Goal: Task Accomplishment & Management: Manage account settings

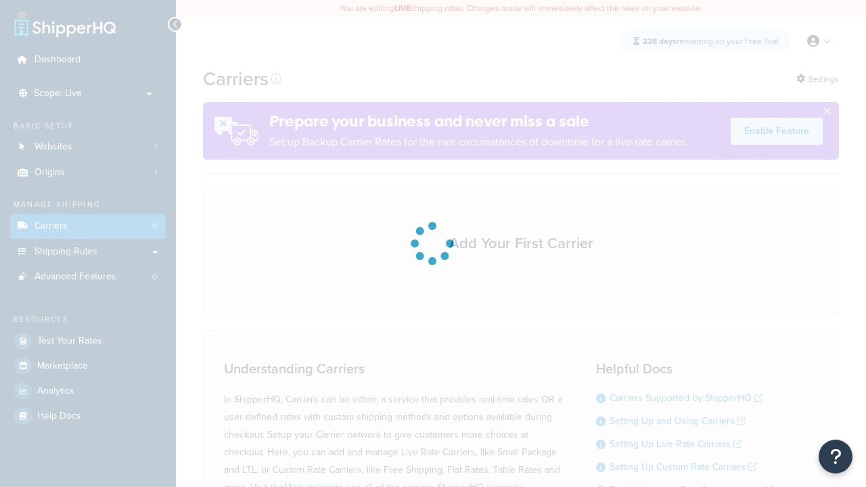
scroll to position [119, 0]
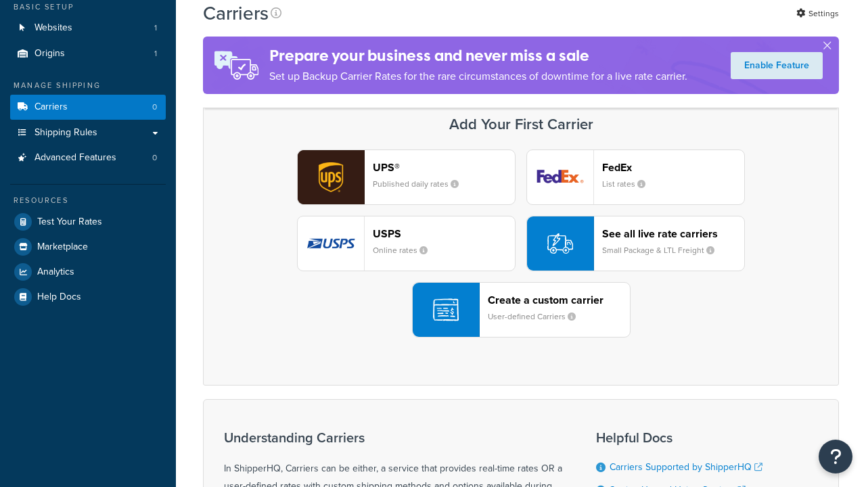
click at [673, 167] on header "FedEx" at bounding box center [673, 167] width 142 height 13
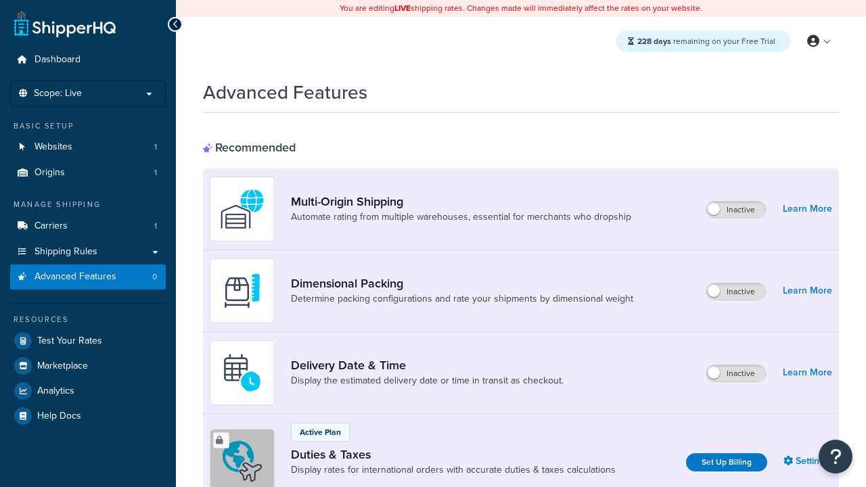
scroll to position [439, 0]
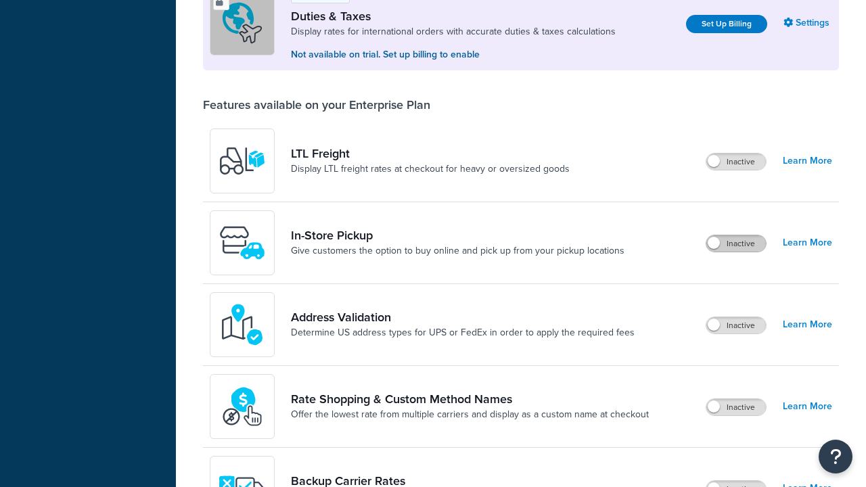
click at [736, 244] on label "Inactive" at bounding box center [737, 244] width 60 height 16
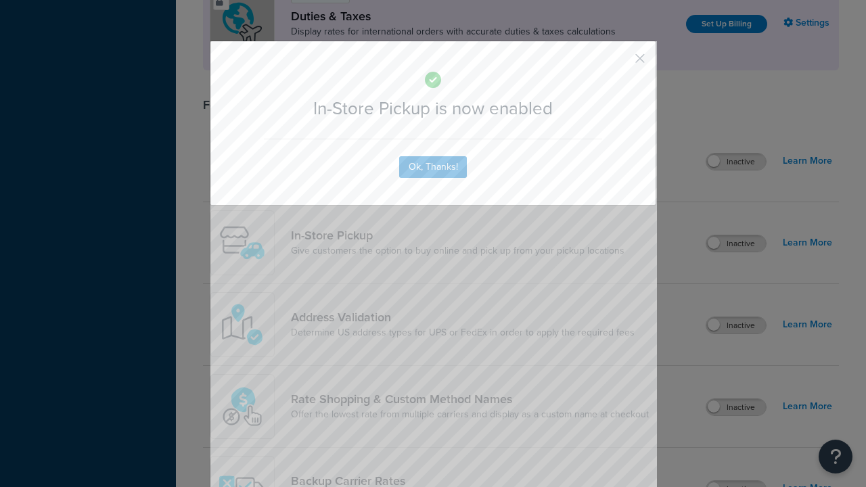
click at [620, 63] on button "button" at bounding box center [620, 63] width 3 height 3
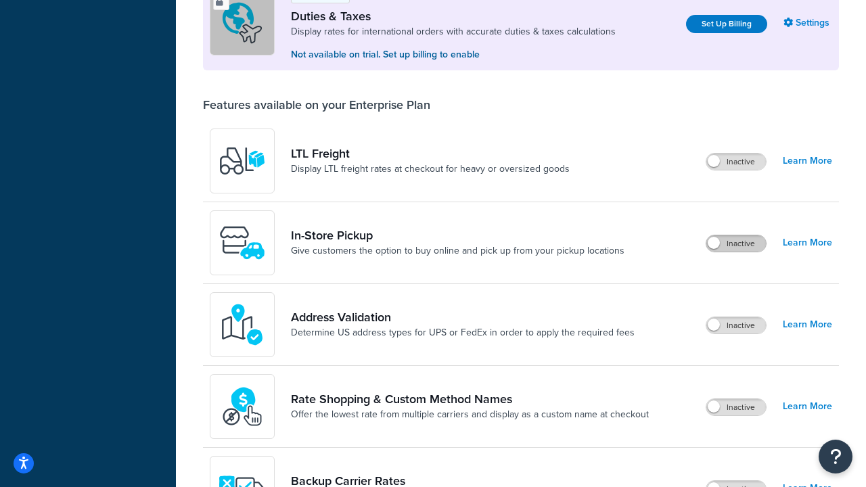
scroll to position [413, 0]
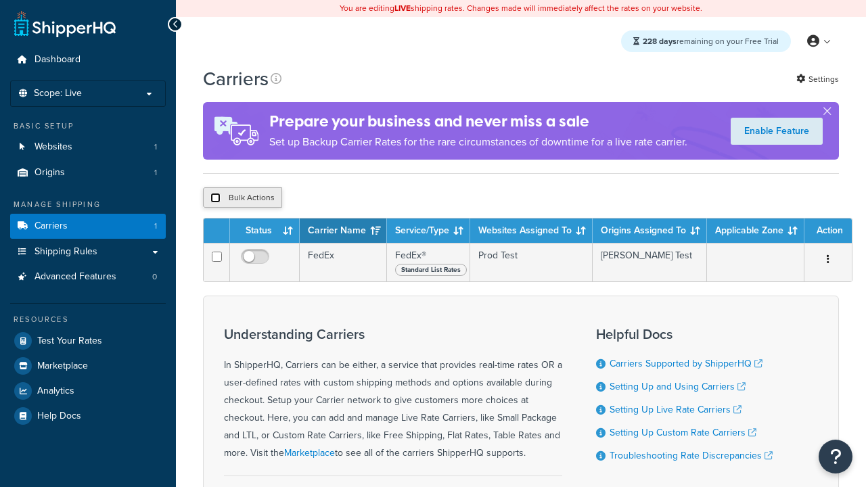
click at [215, 198] on input "checkbox" at bounding box center [215, 198] width 10 height 10
checkbox input "true"
click at [0, 0] on button "Delete" at bounding box center [0, 0] width 0 height 0
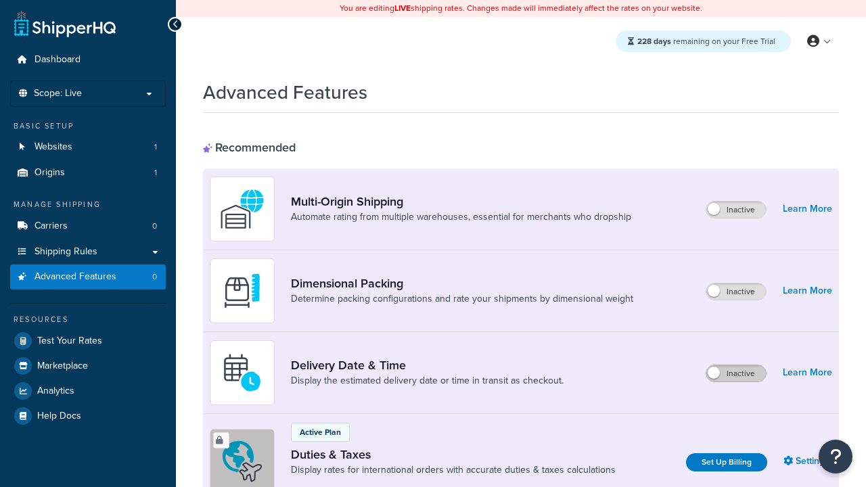
click at [736, 374] on label "Inactive" at bounding box center [737, 373] width 60 height 16
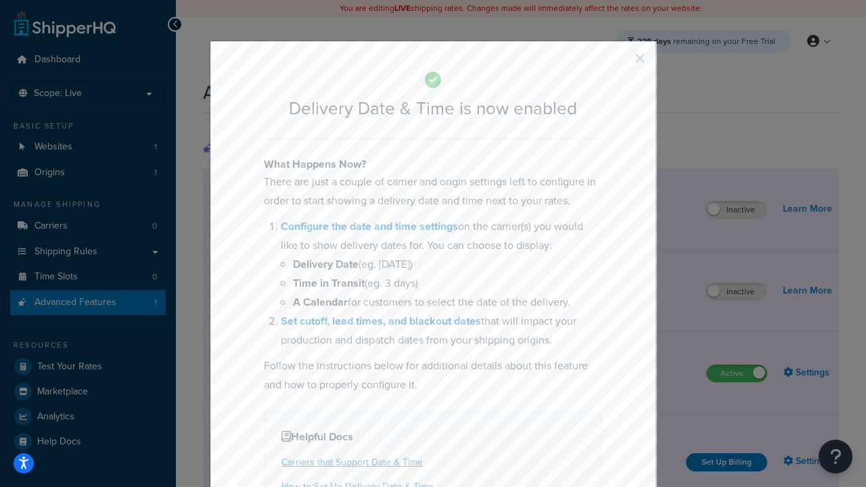
click at [620, 63] on button "button" at bounding box center [620, 63] width 3 height 3
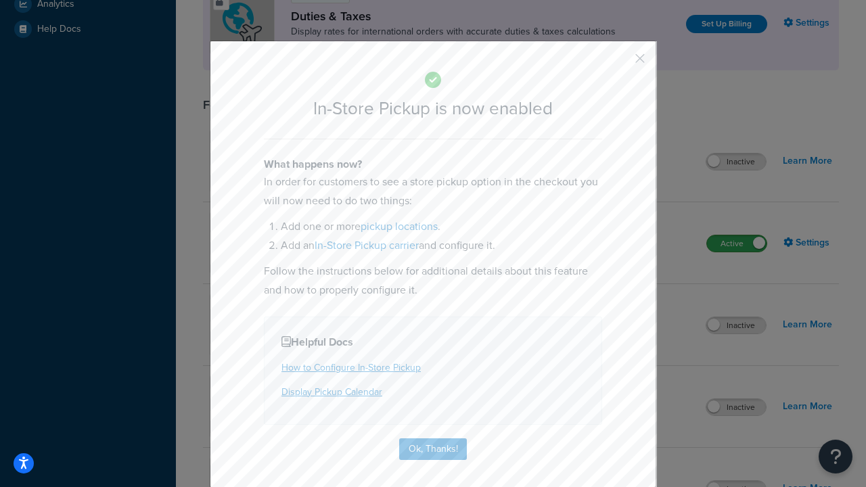
scroll to position [464, 0]
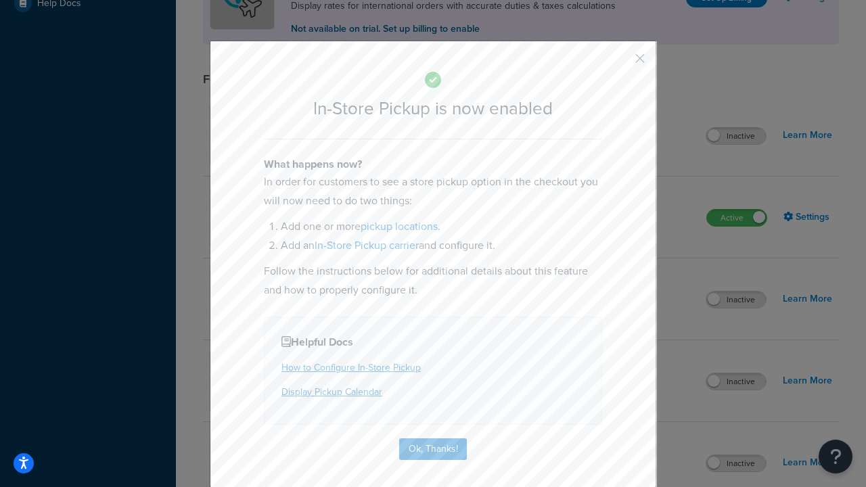
click at [620, 63] on button "button" at bounding box center [620, 63] width 3 height 3
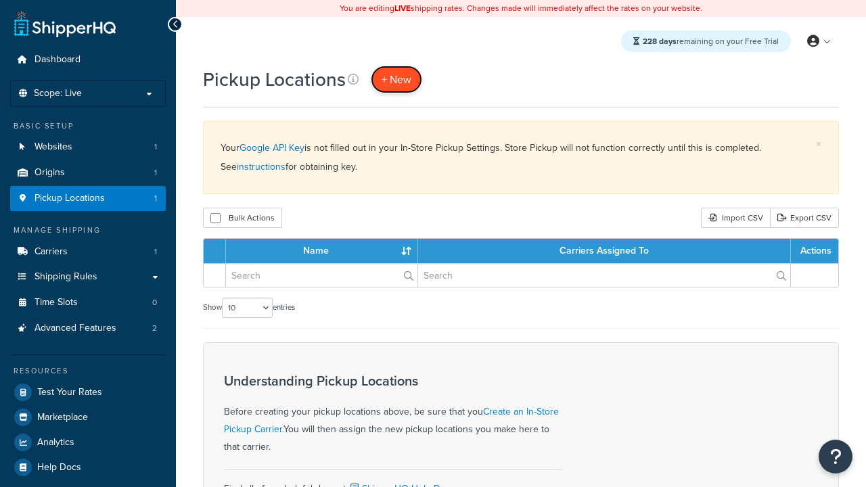
click at [397, 79] on span "+ New" at bounding box center [397, 80] width 30 height 16
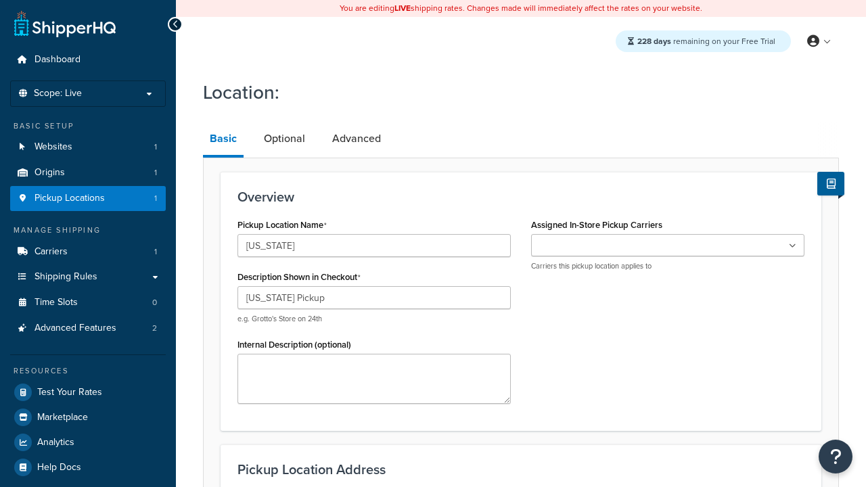
type input "California Pickup"
click at [668, 246] on ul at bounding box center [667, 245] width 273 height 22
type input "3385 Michelson Drive"
type input "Suite B"
type input "Irvine"
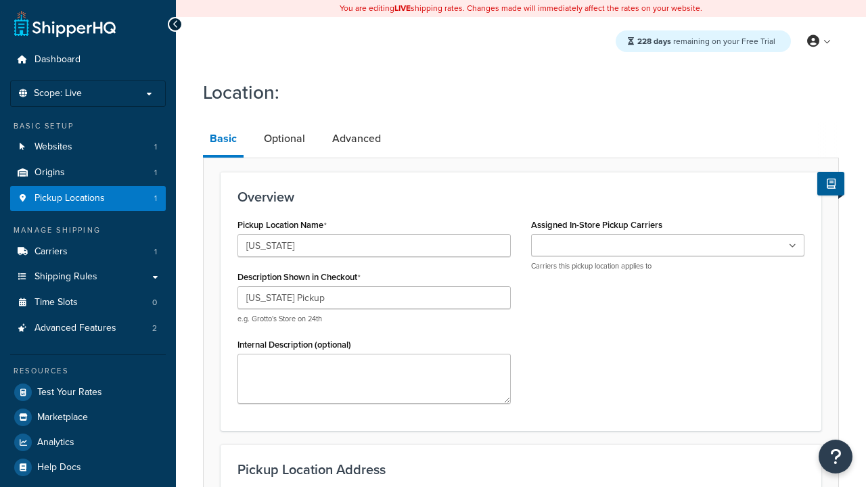
select select "5"
type input "Irvine"
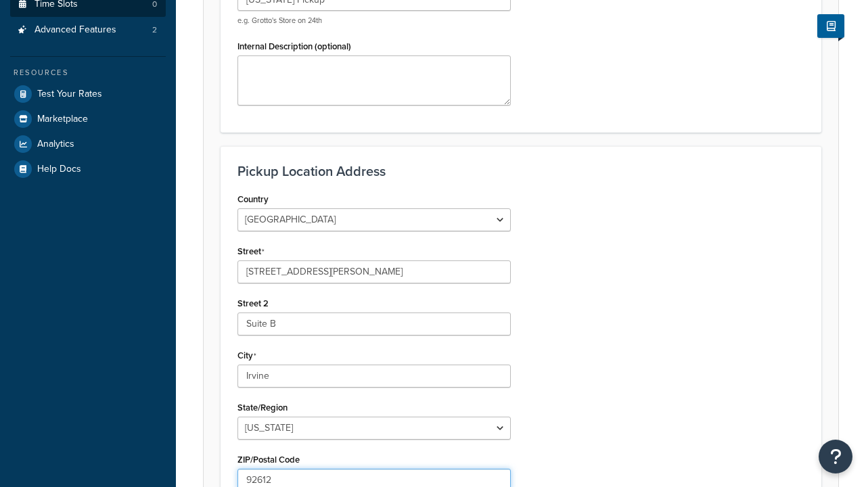
type input "92612"
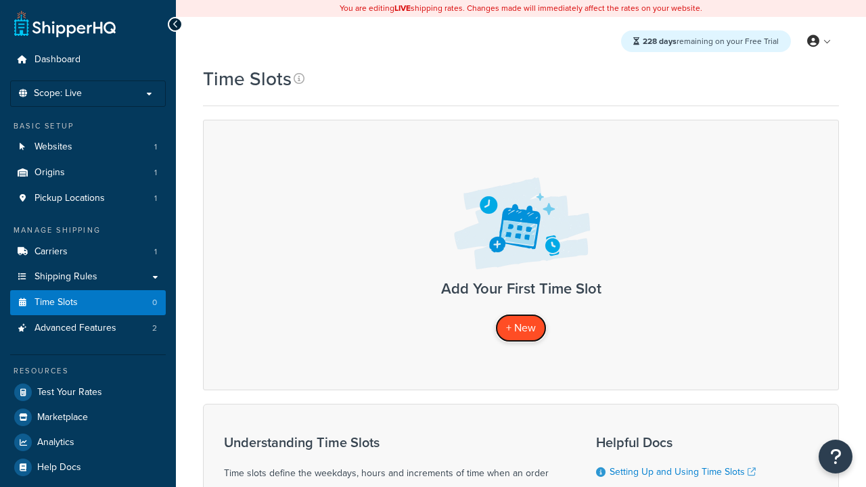
click at [521, 328] on span "+ New" at bounding box center [521, 328] width 30 height 16
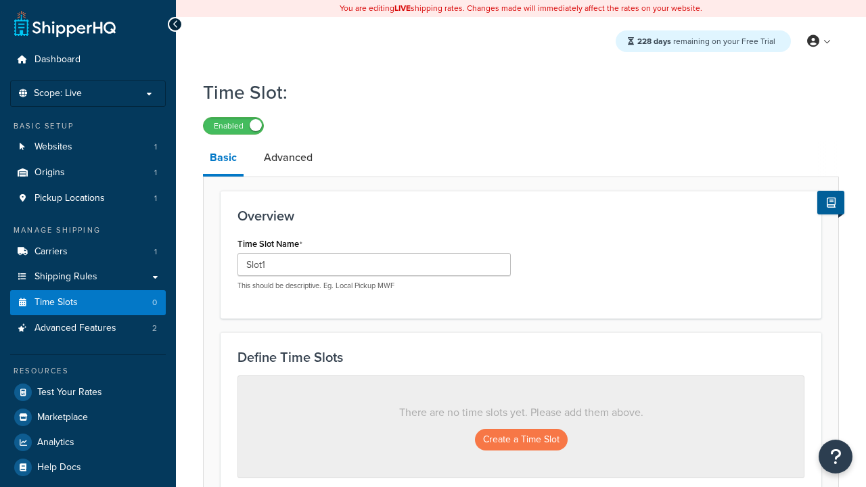
type input "Slot1"
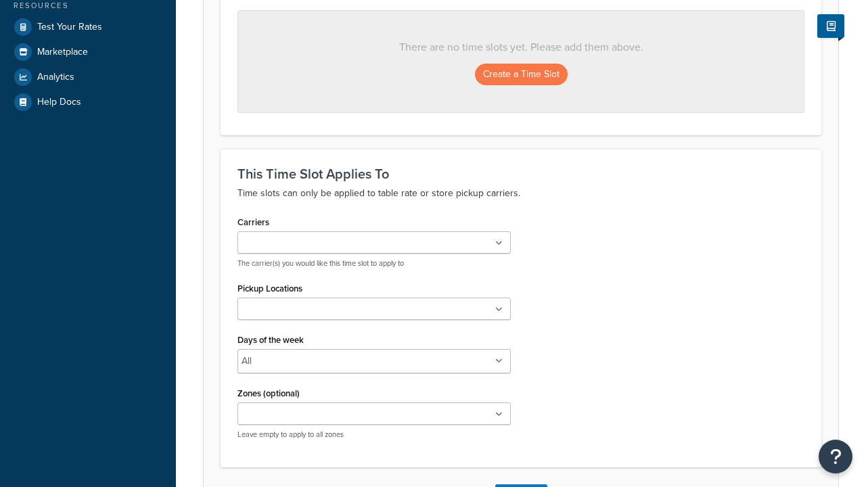
scroll to position [365, 0]
click at [374, 313] on ul at bounding box center [374, 309] width 273 height 22
click at [521, 75] on button "Create a Time Slot" at bounding box center [521, 75] width 93 height 22
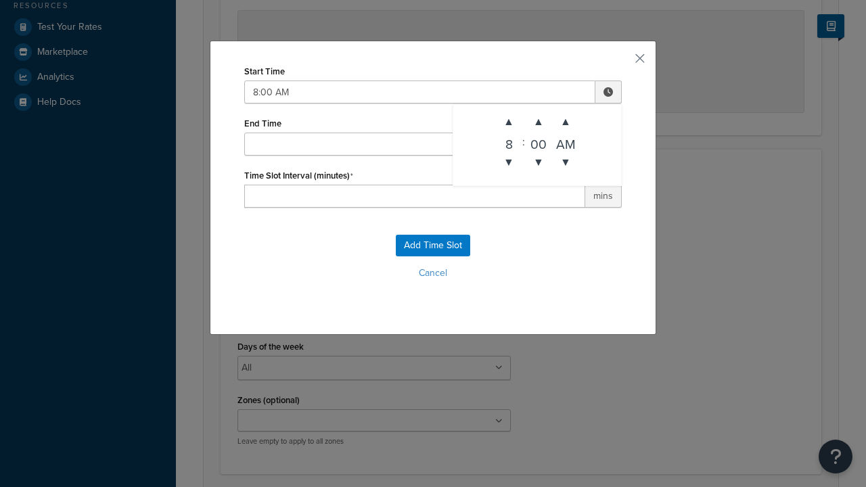
type input "8:00 AM"
type input "12:00 PM"
type input "60"
click at [433, 246] on button "Add Time Slot" at bounding box center [433, 246] width 74 height 22
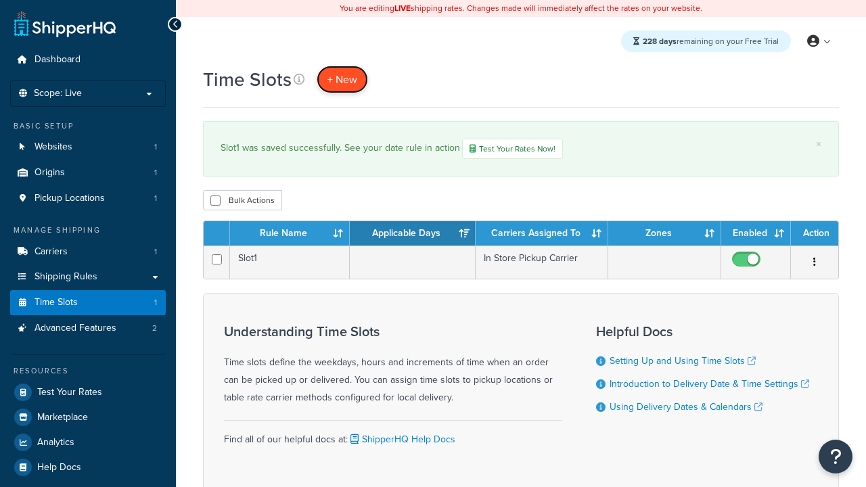
click at [342, 79] on span "+ New" at bounding box center [343, 80] width 30 height 16
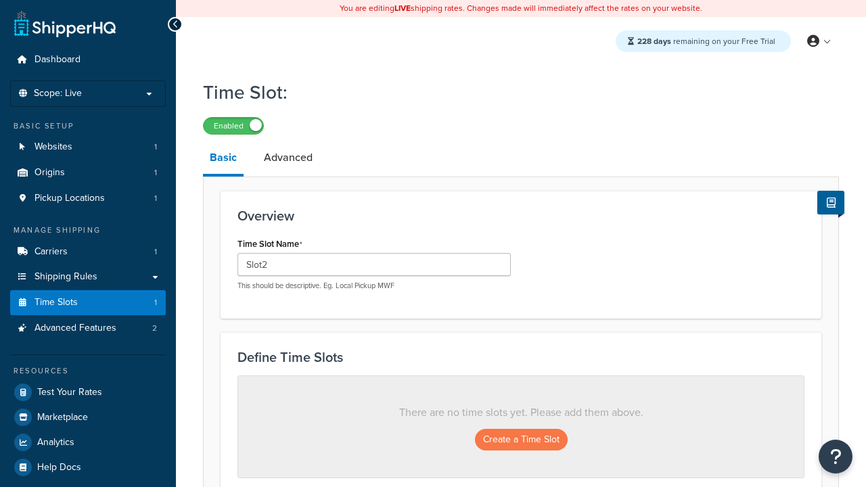
scroll to position [365, 0]
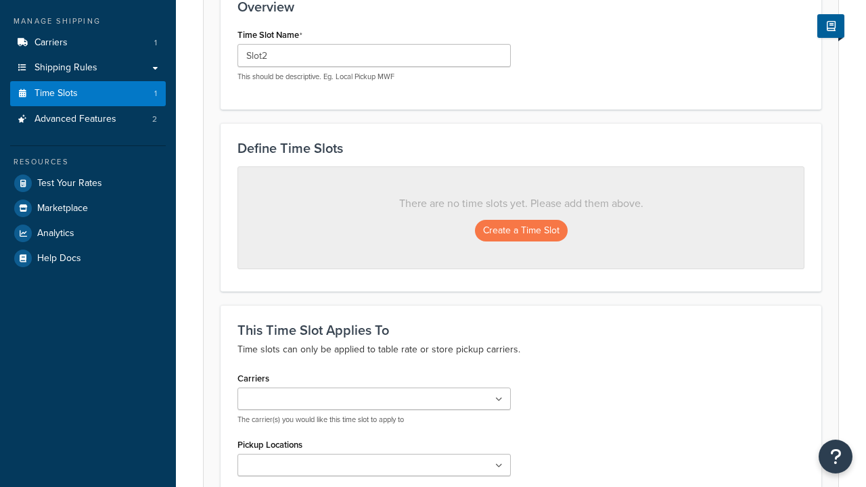
type input "Slot2"
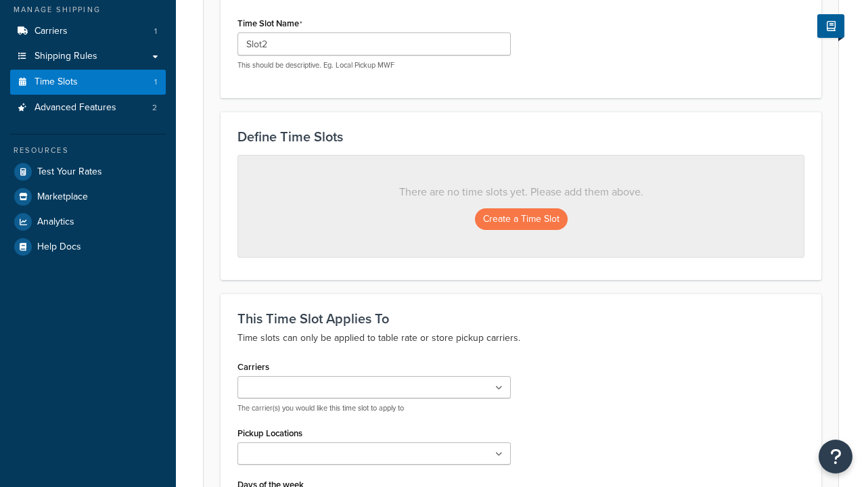
click at [374, 376] on ul at bounding box center [374, 387] width 273 height 22
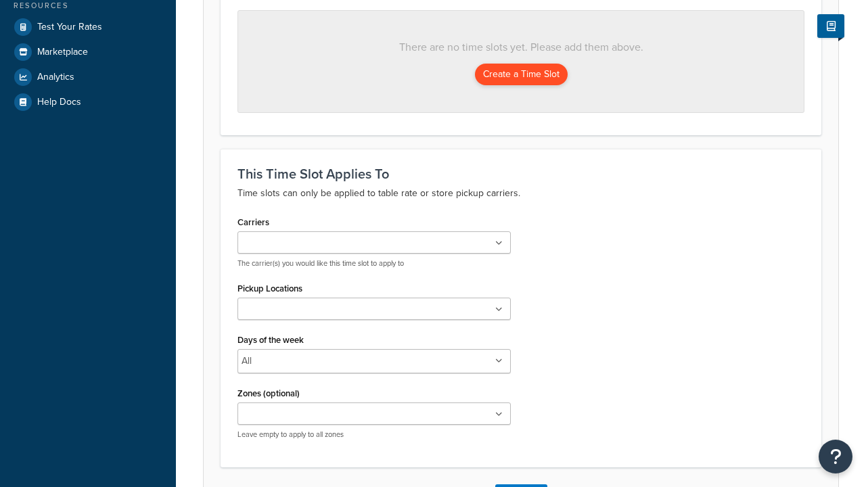
click at [374, 313] on ul at bounding box center [374, 309] width 273 height 22
click at [521, 75] on button "Create a Time Slot" at bounding box center [521, 75] width 93 height 22
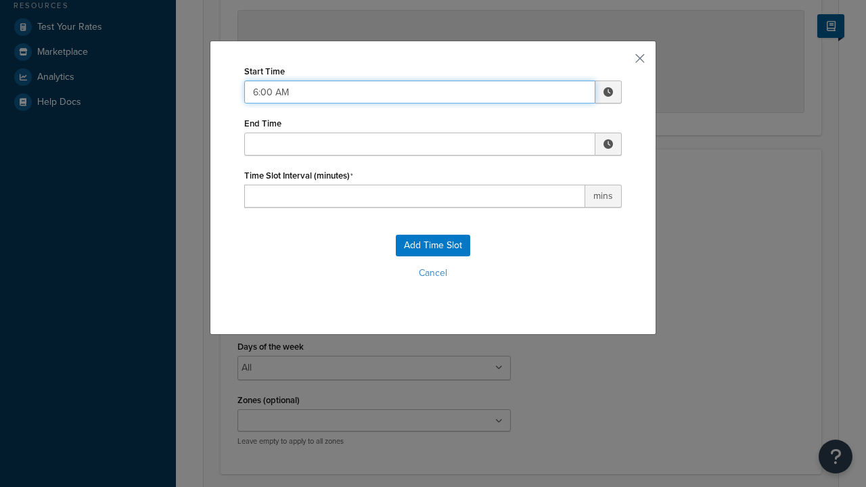
type input "6:00 AM"
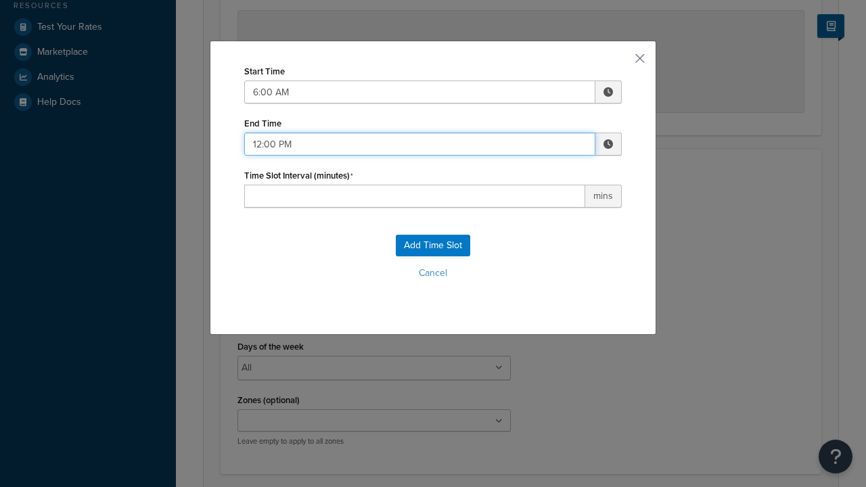
type input "12:00 PM"
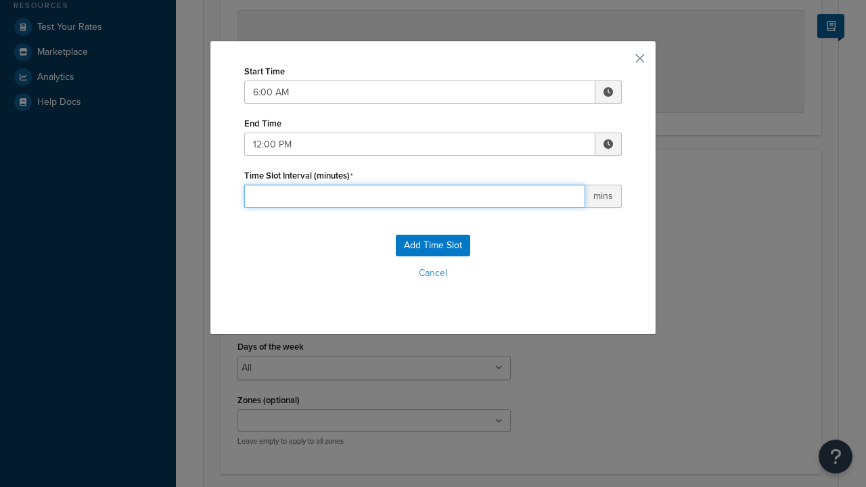
type input "30"
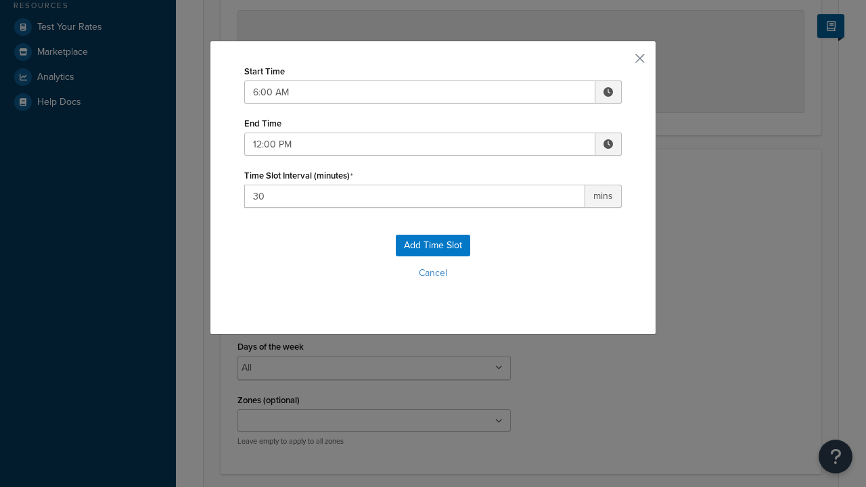
click at [433, 246] on button "Add Time Slot" at bounding box center [433, 246] width 74 height 22
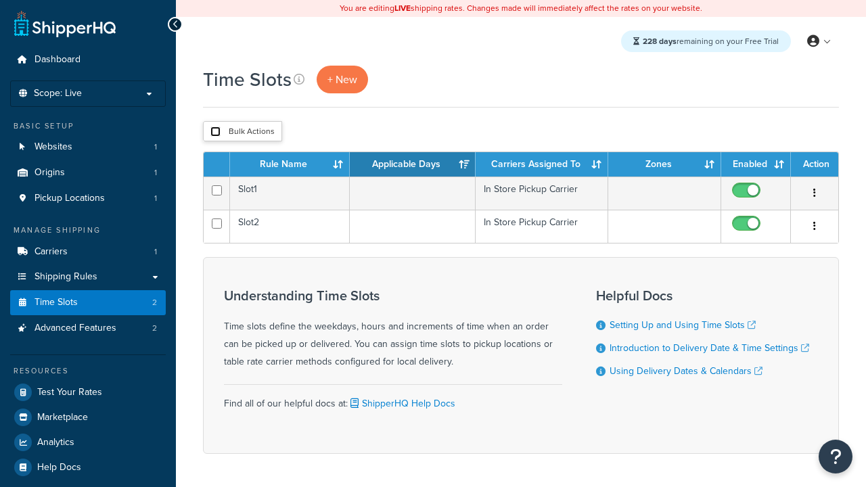
click at [215, 132] on input "checkbox" at bounding box center [215, 132] width 10 height 10
checkbox input "true"
click at [0, 0] on button "Duplicate" at bounding box center [0, 0] width 0 height 0
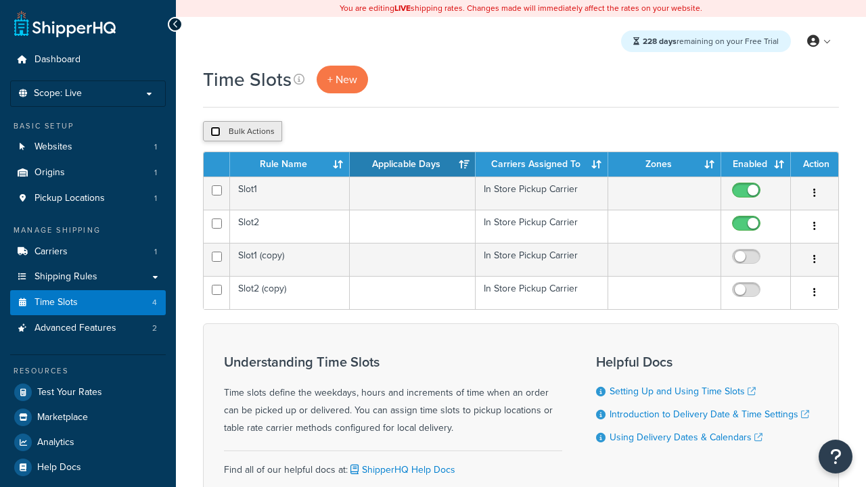
click at [215, 132] on input "checkbox" at bounding box center [215, 132] width 10 height 10
checkbox input "true"
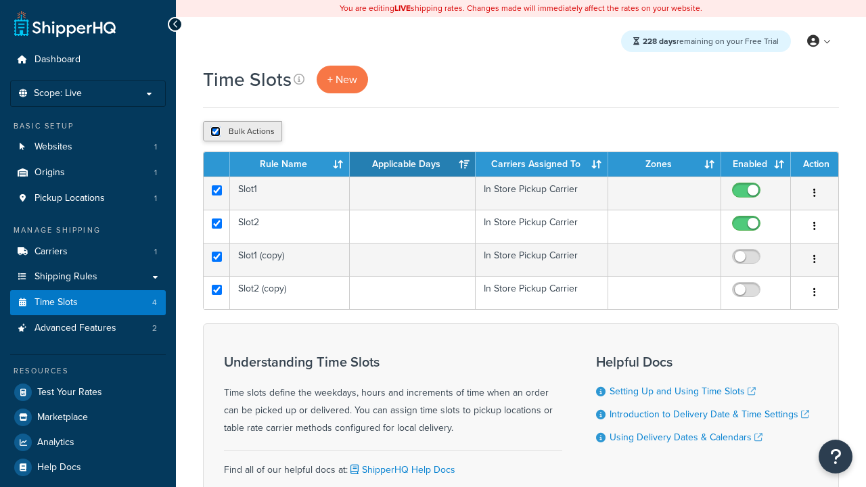
checkbox input "true"
click at [0, 0] on button "Delete" at bounding box center [0, 0] width 0 height 0
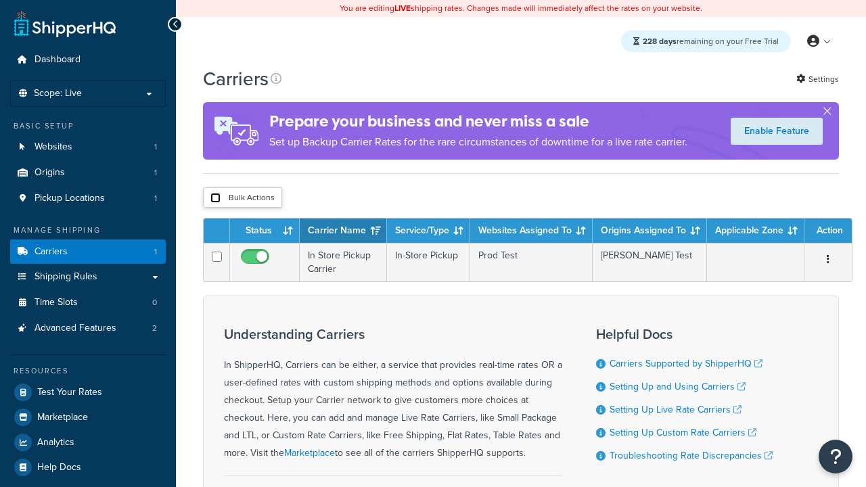
click at [215, 198] on input "checkbox" at bounding box center [215, 198] width 10 height 10
checkbox input "true"
click at [0, 0] on button "Delete" at bounding box center [0, 0] width 0 height 0
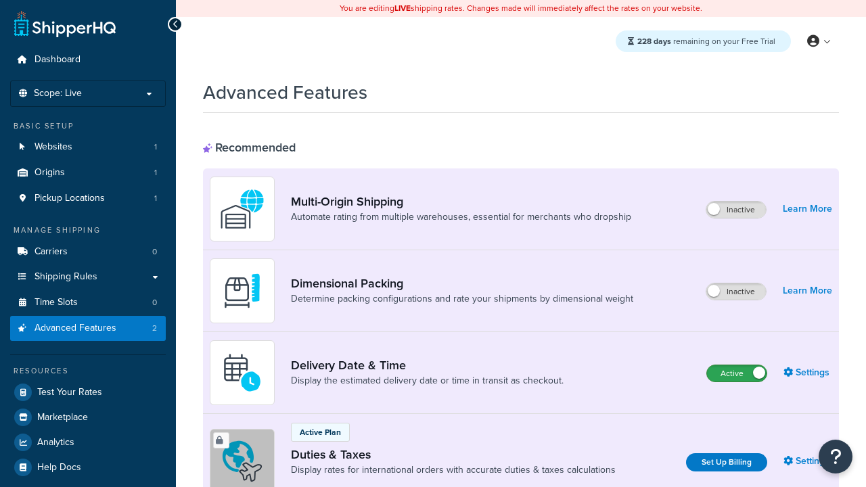
click at [737, 374] on label "Active" at bounding box center [737, 373] width 60 height 16
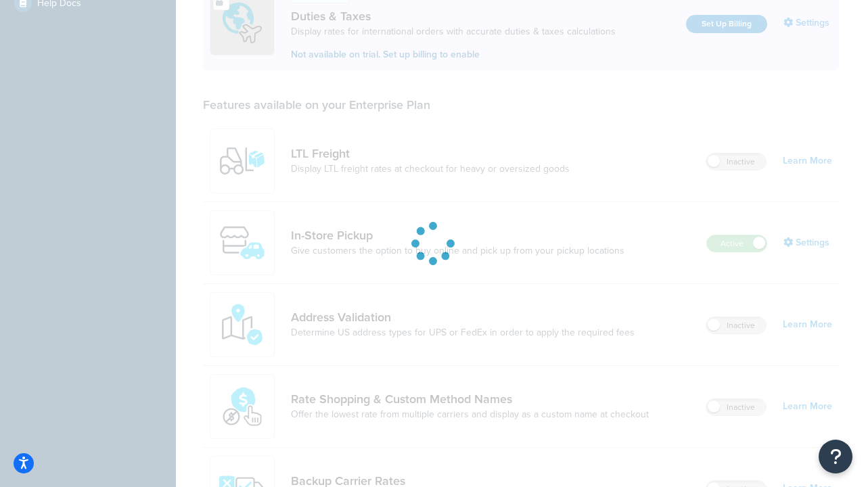
scroll to position [413, 0]
